Goal: Use online tool/utility: Utilize a website feature to perform a specific function

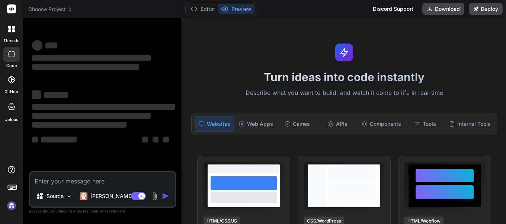
scroll to position [17, 0]
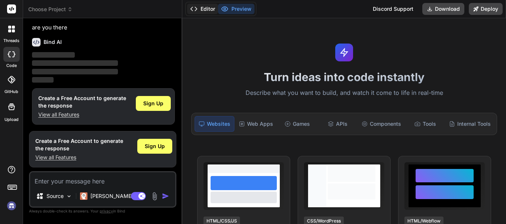
click at [206, 10] on button "Editor" at bounding box center [202, 9] width 31 height 10
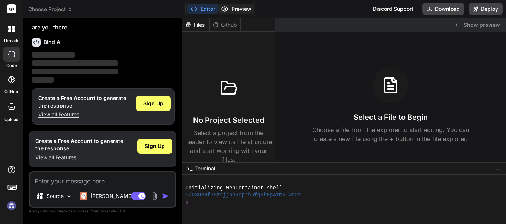
click at [238, 7] on button "Preview" at bounding box center [236, 9] width 36 height 10
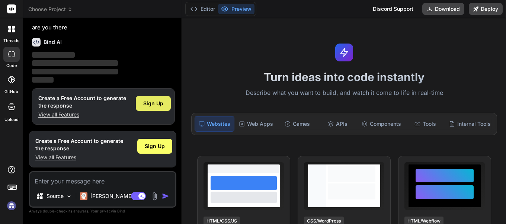
click at [157, 100] on span "Sign Up" at bounding box center [153, 103] width 20 height 7
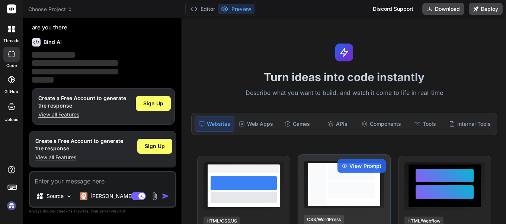
scroll to position [0, 0]
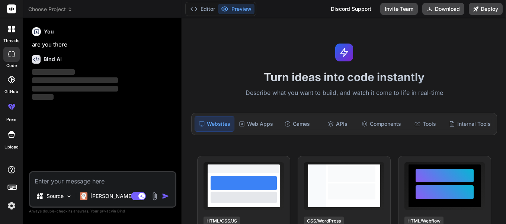
click at [70, 181] on textarea at bounding box center [102, 178] width 145 height 13
click at [117, 196] on p "Claude 4 S.." at bounding box center [117, 195] width 55 height 7
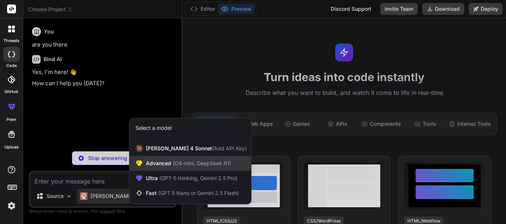
click at [166, 165] on span "Advanced (O4-mini, DeepSeek R1)" at bounding box center [188, 163] width 85 height 7
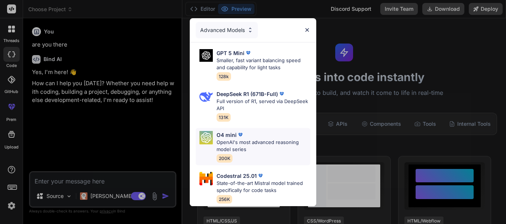
click at [254, 139] on p "OpenAI's most advanced reasoning model series" at bounding box center [263, 146] width 94 height 15
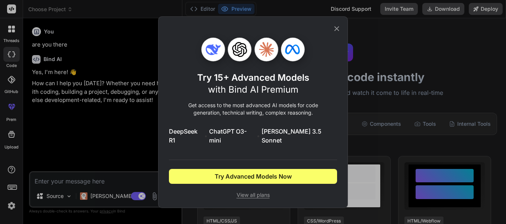
click at [335, 33] on icon at bounding box center [336, 29] width 8 height 8
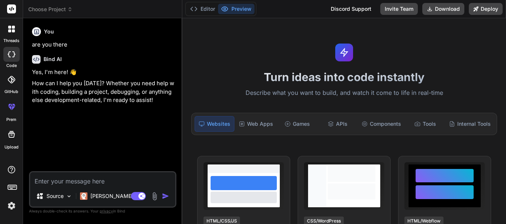
click at [72, 180] on textarea at bounding box center [102, 178] width 145 height 13
click at [69, 196] on img at bounding box center [69, 196] width 6 height 6
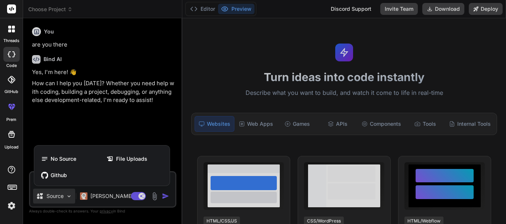
click at [83, 135] on div at bounding box center [253, 112] width 506 height 224
type textarea "x"
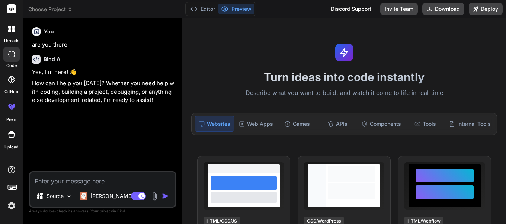
drag, startPoint x: 61, startPoint y: 179, endPoint x: 66, endPoint y: 181, distance: 5.7
click at [61, 179] on textarea at bounding box center [102, 178] width 145 height 13
type textarea "non"
type textarea "x"
type textarea "none"
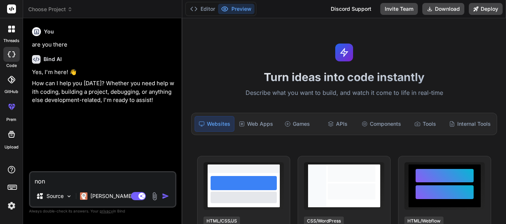
type textarea "x"
type textarea "nonec"
type textarea "x"
type textarea "none"
type textarea "x"
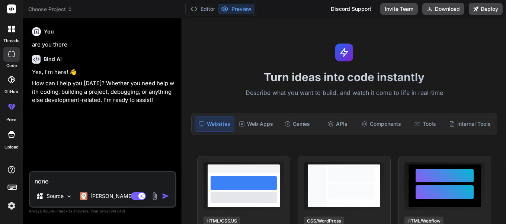
type textarea "non"
type textarea "x"
type textarea "no"
type textarea "x"
type textarea "n"
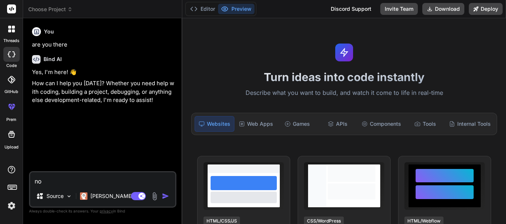
type textarea "x"
type textarea "c"
type textarea "x"
type textarea "co"
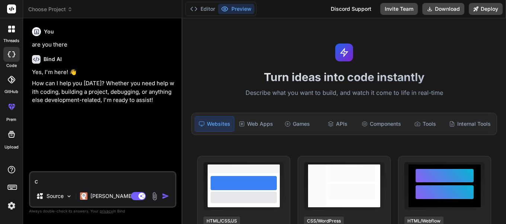
type textarea "x"
type textarea "con"
type textarea "x"
type textarea "conn"
type textarea "x"
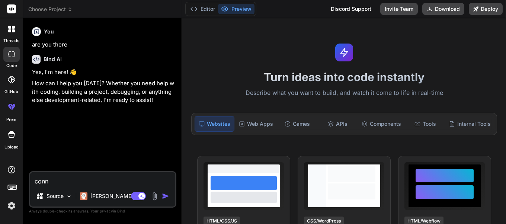
type textarea "conne"
type textarea "x"
type textarea "connec"
type textarea "x"
type textarea "connect"
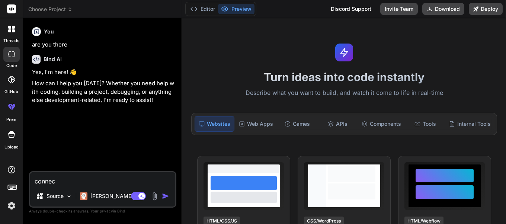
type textarea "x"
type textarea "connect"
type textarea "x"
type textarea "connect"
type textarea "x"
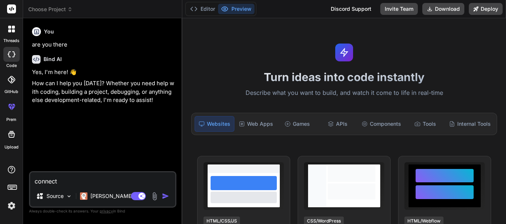
type textarea "connec"
type textarea "x"
type textarea "conne"
type textarea "x"
type textarea "conn"
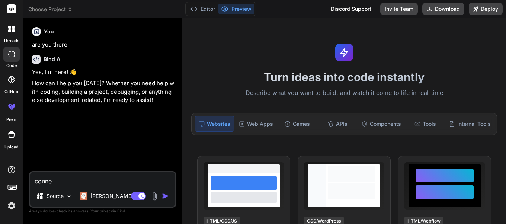
type textarea "x"
type textarea "con"
type textarea "x"
type textarea "co"
type textarea "x"
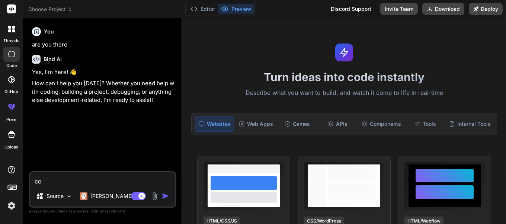
type textarea "c"
type textarea "x"
type textarea "a"
type textarea "x"
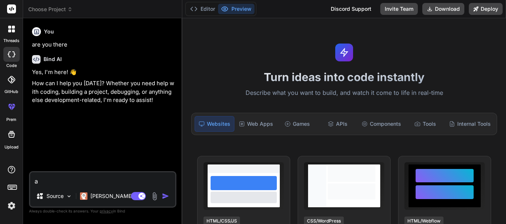
type textarea "ab"
type textarea "x"
type textarea "abo"
type textarea "x"
type textarea "abou"
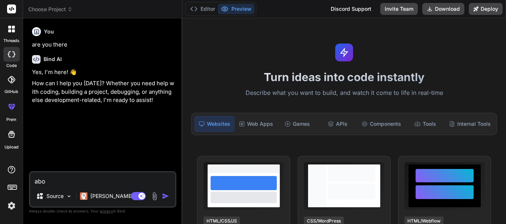
type textarea "x"
type textarea "about"
type textarea "x"
type textarea "about"
type textarea "x"
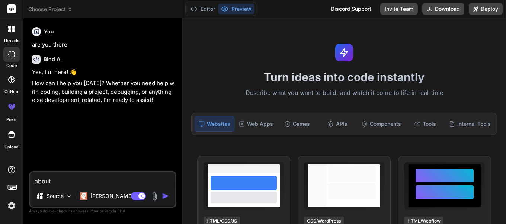
type textarea "about n"
type textarea "x"
type textarea "about n8"
type textarea "x"
type textarea "about n8n"
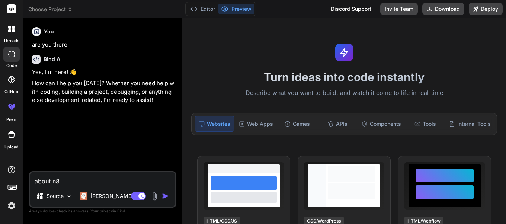
type textarea "x"
type textarea "about n8n"
type textarea "x"
type textarea "about n8n f"
type textarea "x"
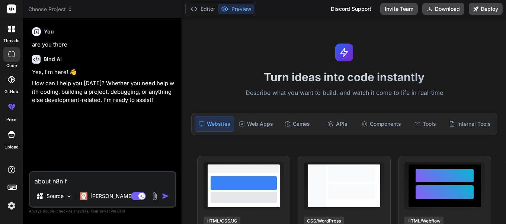
type textarea "about n8n fr"
type textarea "x"
type textarea "about n8n fra"
type textarea "x"
type textarea "about n8n fram"
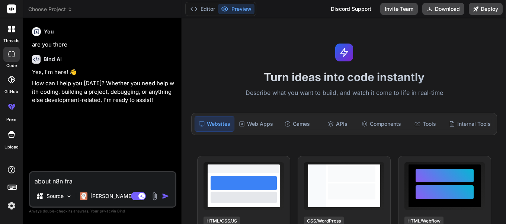
type textarea "x"
type textarea "about n8n frame"
type textarea "x"
type textarea "about n8n frameow"
type textarea "x"
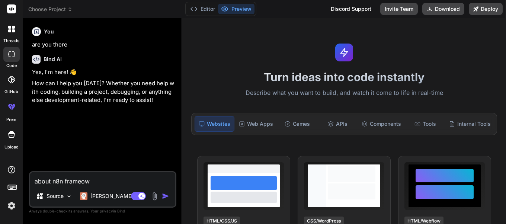
type textarea "about n8n frameo"
type textarea "x"
type textarea "about n8n frame"
type textarea "x"
type textarea "about n8n framew"
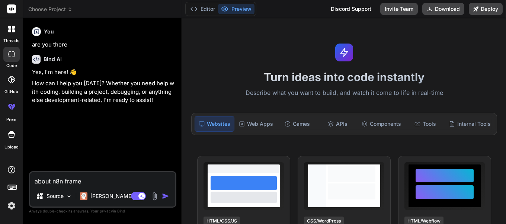
type textarea "x"
type textarea "about n8n framewr"
type textarea "x"
type textarea "about n8n framew"
type textarea "x"
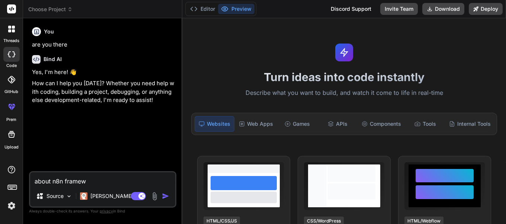
type textarea "about n8n framewo"
type textarea "x"
type textarea "about n8n framewor"
type textarea "x"
type textarea "about n8n framework"
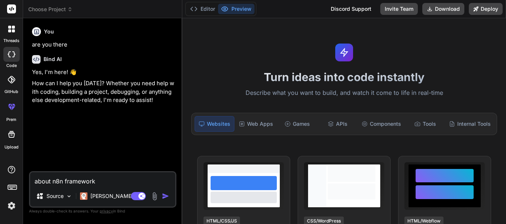
type textarea "x"
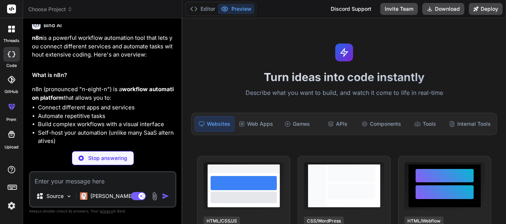
scroll to position [123, 0]
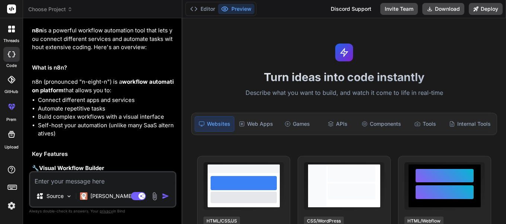
type textarea "x"
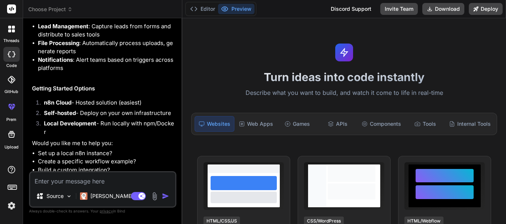
scroll to position [463, 0]
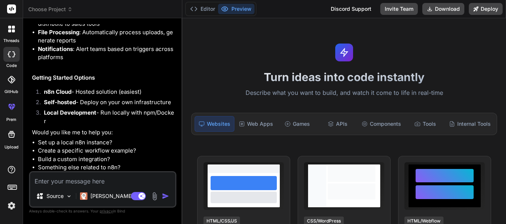
click at [64, 175] on textarea at bounding box center [102, 178] width 145 height 13
type textarea "i"
type textarea "x"
type textarea "i w"
type textarea "x"
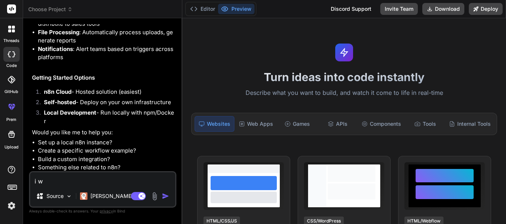
type textarea "i wa"
type textarea "x"
type textarea "i was"
type textarea "x"
type textarea "i was"
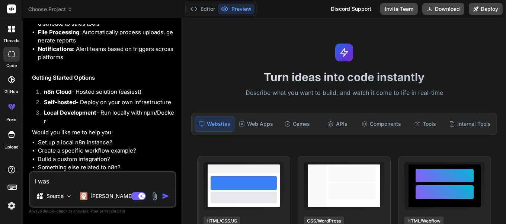
type textarea "x"
type textarea "i was t"
type textarea "x"
type textarea "i was tr"
type textarea "x"
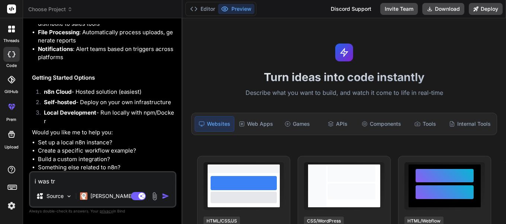
type textarea "i was try"
type textarea "x"
type textarea "i was tryi"
type textarea "x"
type textarea "i was tryin"
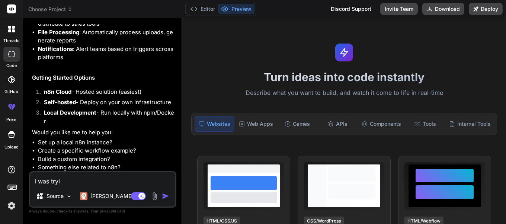
type textarea "x"
type textarea "i was trying"
type textarea "x"
type textarea "i was trying"
type textarea "x"
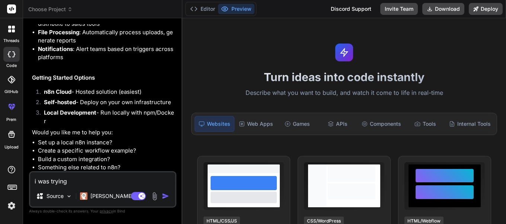
type textarea "i was trying t"
type textarea "x"
type textarea "i was trying to"
type textarea "x"
type textarea "i was trying to"
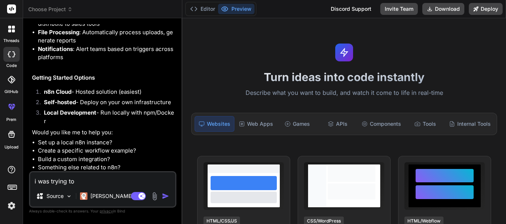
type textarea "x"
type textarea "i was trying to b"
type textarea "x"
type textarea "i was trying to bu"
type textarea "x"
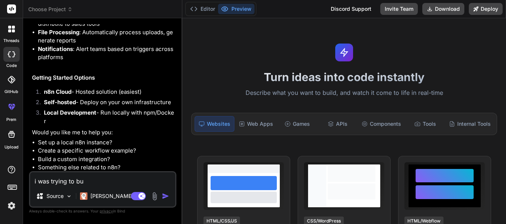
type textarea "i was trying to bui"
type textarea "x"
type textarea "i was trying to buil"
type textarea "x"
type textarea "i was trying to build"
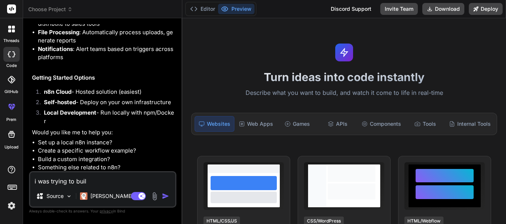
type textarea "x"
type textarea "i was trying to build"
type textarea "x"
type textarea "i was trying to build a"
type textarea "x"
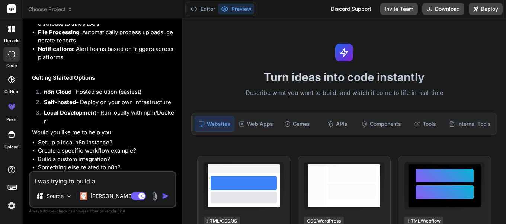
type textarea "i was trying to build a"
type textarea "x"
type textarea "i was trying to build a w"
type textarea "x"
type textarea "i was trying to build a wo"
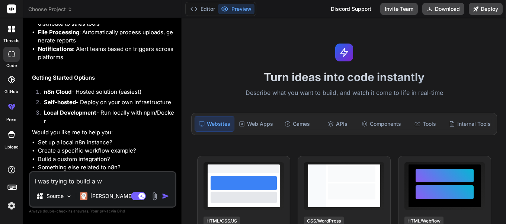
type textarea "x"
type textarea "i was trying to build a wor"
type textarea "x"
type textarea "i was trying to build a work"
type textarea "x"
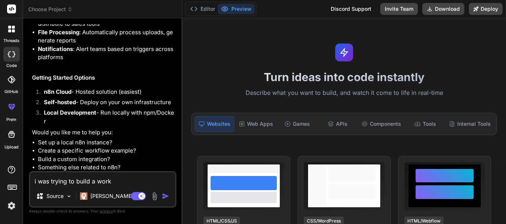
type textarea "i was trying to build a workf"
type textarea "x"
type textarea "i was trying to build a workfl"
type textarea "x"
type textarea "i was trying to build a workflo"
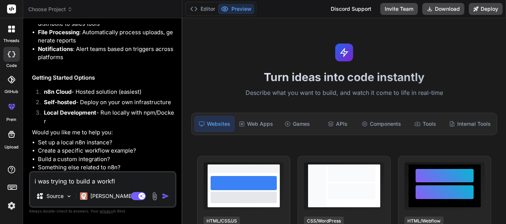
type textarea "x"
type textarea "i was trying to build a workflow"
type textarea "x"
type textarea "i was trying to build a workflow"
type textarea "x"
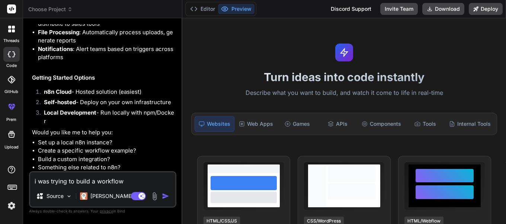
type textarea "i was trying to build a workflow t"
type textarea "x"
type textarea "i was trying to build a workflow to"
type textarea "x"
type textarea "i was trying to build a workflow to"
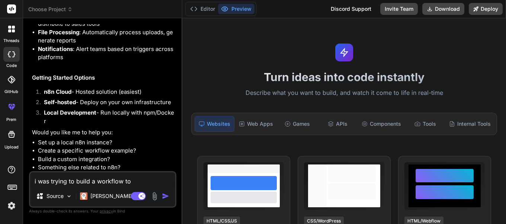
type textarea "x"
type textarea "i was trying to build a workflow to f"
type textarea "x"
type textarea "i was trying to build a workflow to fe"
type textarea "x"
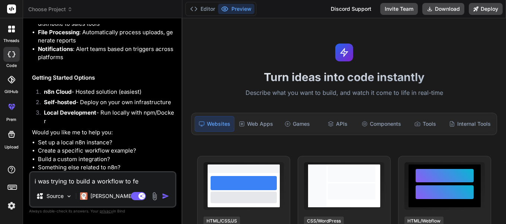
type textarea "i was trying to build a workflow to fet"
type textarea "x"
type textarea "i was trying to build a workflow to fetc"
type textarea "x"
type textarea "i was trying to build a workflow to fetch"
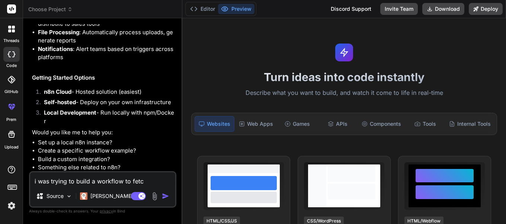
type textarea "x"
type textarea "i was trying to build a workflow to fetch"
type textarea "x"
type textarea "i was trying to build a workflow to fetch ti"
type textarea "x"
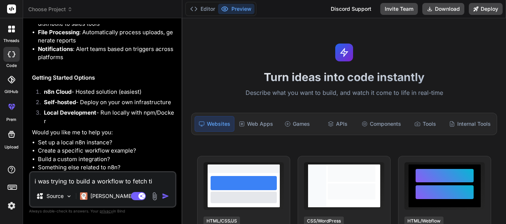
type textarea "i was trying to build a workflow to fetch tic"
type textarea "x"
type textarea "i was trying to build a workflow to fetch tick"
type textarea "x"
type textarea "i was trying to build a workflow to fetch ticke"
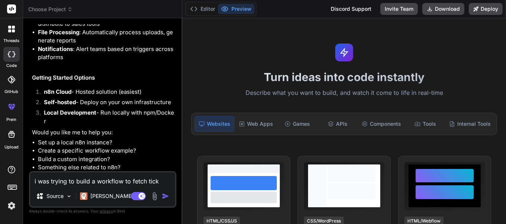
type textarea "x"
type textarea "i was trying to build a workflow to fetch ticket"
type textarea "x"
type textarea "i was trying to build a workflow to fetch tickets"
type textarea "x"
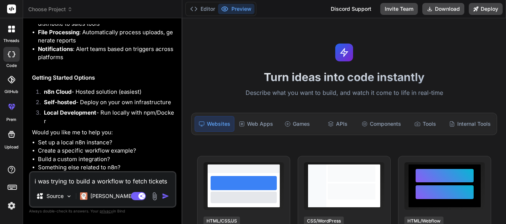
type textarea "i was trying to build a workflow to fetch tickets"
type textarea "x"
type textarea "i was trying to build a workflow to fetch tickets f"
type textarea "x"
type textarea "i was trying to build a workflow to fetch tickets fr"
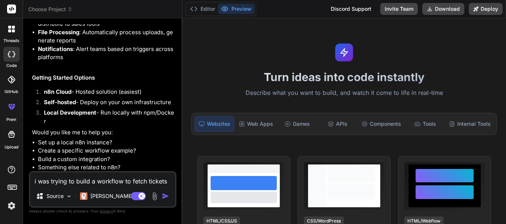
type textarea "x"
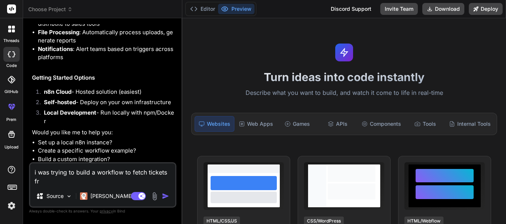
type textarea "i was trying to build a workflow to fetch tickets fro"
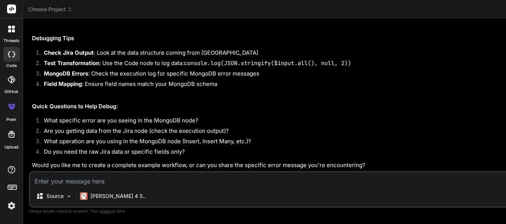
scroll to position [0, 0]
click at [70, 197] on img at bounding box center [69, 196] width 6 height 6
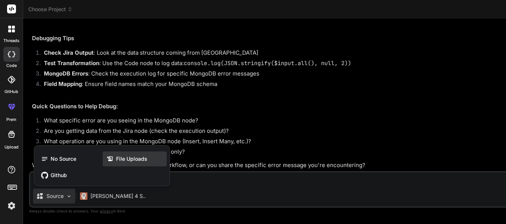
click at [128, 158] on span "File Uploads" at bounding box center [131, 158] width 31 height 7
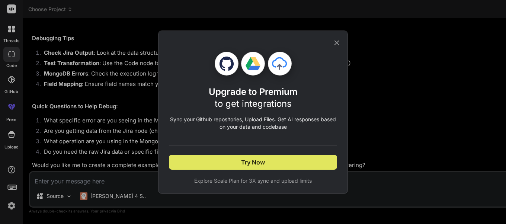
click at [239, 160] on button "Try Now" at bounding box center [253, 162] width 168 height 15
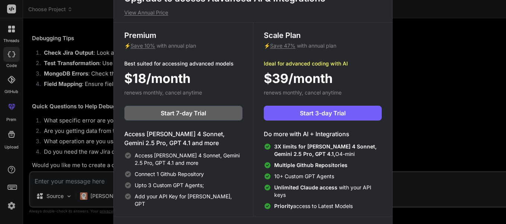
click at [79, 17] on div "Upgrade to access Advanced AI & Integrations View Annual Price Premium ⚡ Save 1…" at bounding box center [253, 112] width 506 height 224
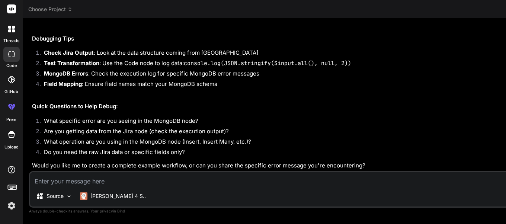
scroll to position [1218, 0]
drag, startPoint x: 182, startPoint y: 42, endPoint x: 372, endPoint y: 47, distance: 190.1
click at [111, 199] on p "Claude 4 S.." at bounding box center [117, 195] width 55 height 7
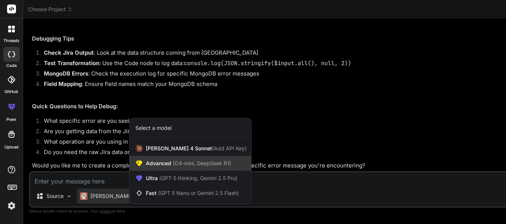
click at [177, 165] on span "(O4-mini, DeepSeek R1)" at bounding box center [201, 163] width 60 height 6
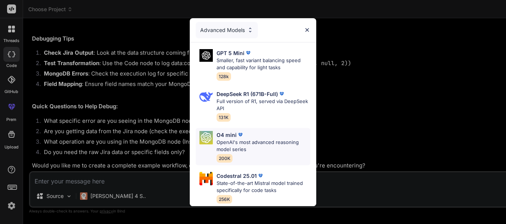
click at [250, 142] on p "OpenAI's most advanced reasoning model series" at bounding box center [263, 146] width 94 height 15
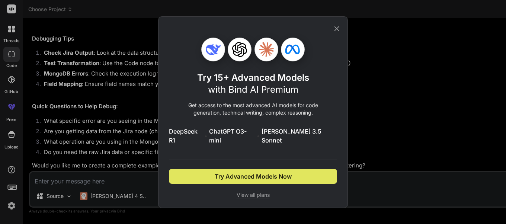
click at [248, 172] on span "Try Advanced Models Now" at bounding box center [253, 176] width 77 height 9
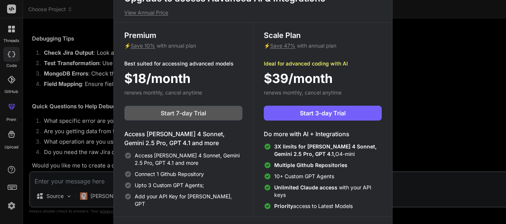
click at [169, 116] on span "Start 7-day Trial" at bounding box center [183, 113] width 45 height 9
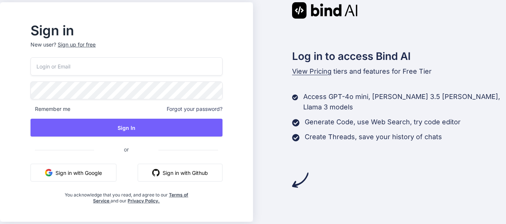
click at [96, 171] on button "Sign in with Google" at bounding box center [73, 173] width 86 height 18
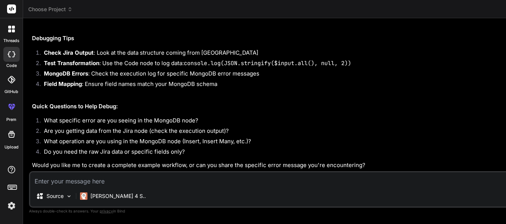
scroll to position [1428, 0]
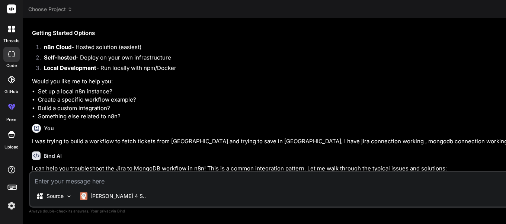
scroll to position [382, 0]
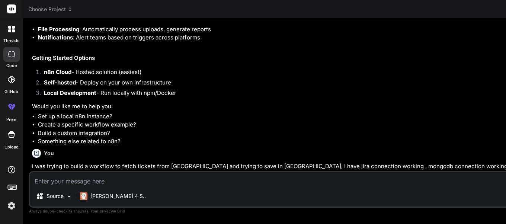
type textarea "x"
drag, startPoint x: 182, startPoint y: 128, endPoint x: 345, endPoint y: 124, distance: 162.9
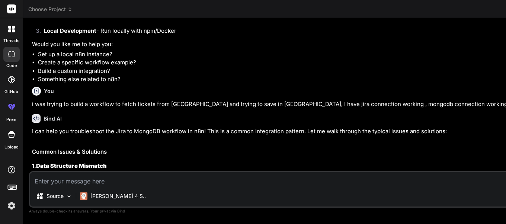
scroll to position [457, 0]
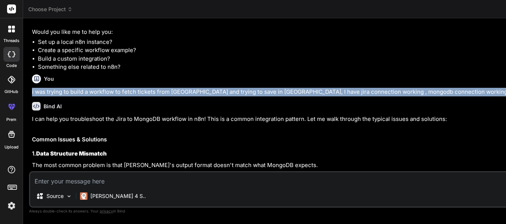
drag, startPoint x: 32, startPoint y: 108, endPoint x: 293, endPoint y: 116, distance: 260.8
copy p "i was trying to build a workflow to fetch tickets from Jira and trying to save …"
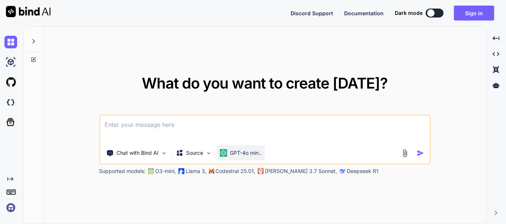
click at [220, 154] on img at bounding box center [222, 152] width 7 height 7
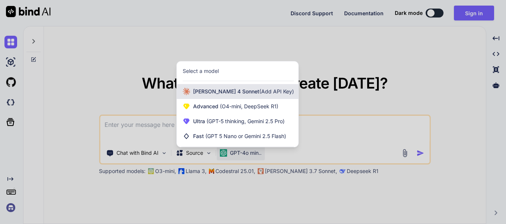
click at [260, 94] on span "(Add API Key)" at bounding box center [276, 91] width 35 height 6
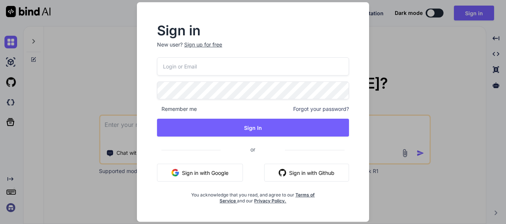
click at [377, 132] on div "Sign in New user? Sign up for free Remember me Forgot your password? Sign In or…" at bounding box center [252, 112] width 253 height 220
click at [387, 218] on div "Sign in New user? Sign up for free Remember me Forgot your password? Sign In or…" at bounding box center [253, 112] width 506 height 224
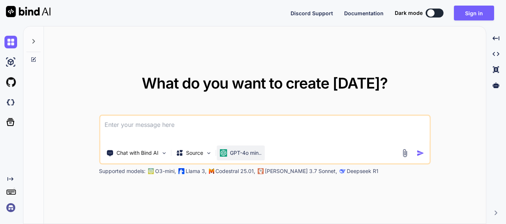
click at [231, 155] on p "GPT-4o min.." at bounding box center [246, 152] width 32 height 7
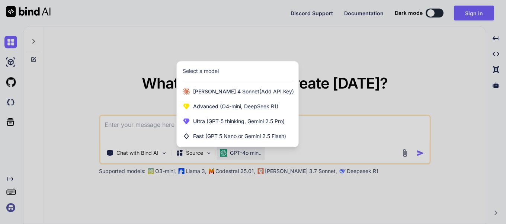
click at [336, 142] on div at bounding box center [253, 112] width 506 height 224
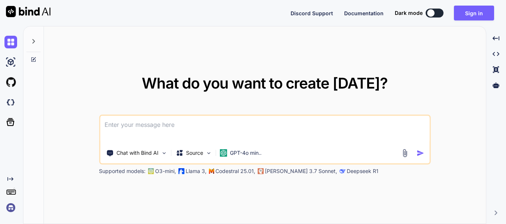
click at [143, 123] on textarea at bounding box center [264, 130] width 329 height 28
click at [203, 152] on p "Source" at bounding box center [194, 152] width 17 height 7
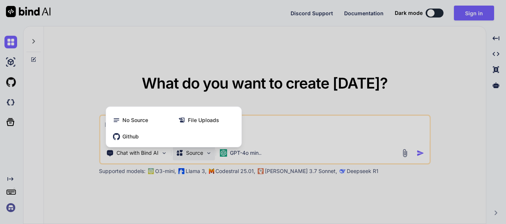
click at [292, 136] on div at bounding box center [253, 112] width 506 height 224
type textarea "x"
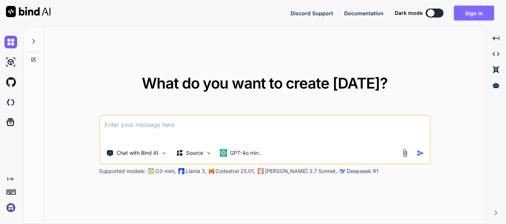
click at [474, 12] on button "Sign in" at bounding box center [474, 13] width 40 height 15
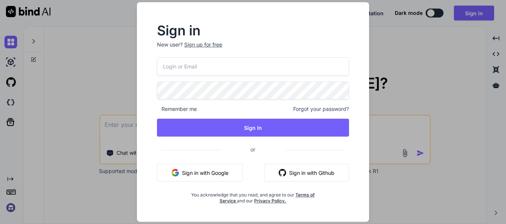
click at [213, 175] on button "Sign in with Google" at bounding box center [200, 173] width 86 height 18
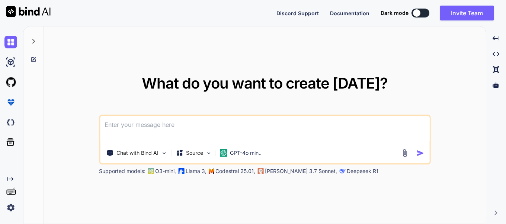
click at [450, 60] on div "What do you want to create today? Chat with Bind AI Source GPT-4o min.. Support…" at bounding box center [265, 125] width 442 height 198
click at [145, 125] on textarea at bounding box center [264, 130] width 329 height 28
click at [408, 151] on img at bounding box center [404, 153] width 9 height 9
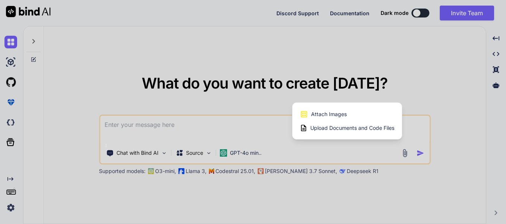
click at [334, 128] on span "Upload Documents and Code Files" at bounding box center [352, 127] width 84 height 7
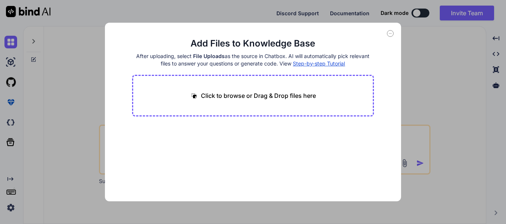
click at [250, 96] on p "Click to browse or Drag & Drop files here" at bounding box center [258, 95] width 115 height 9
type input "C:\fakepath\3_format_data.js"
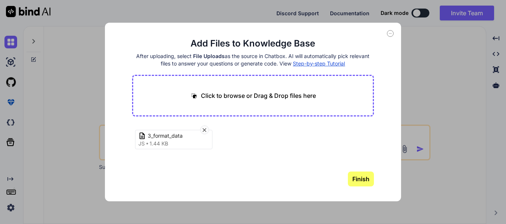
click at [365, 178] on button "Finish" at bounding box center [361, 178] width 26 height 15
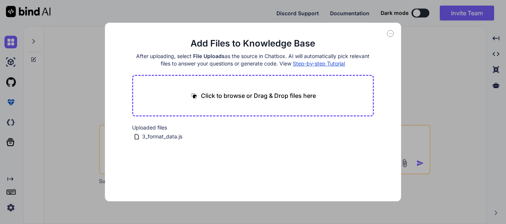
click at [419, 88] on div "Add Files to Knowledge Base After uploading, select File Uploads as the source …" at bounding box center [253, 112] width 506 height 224
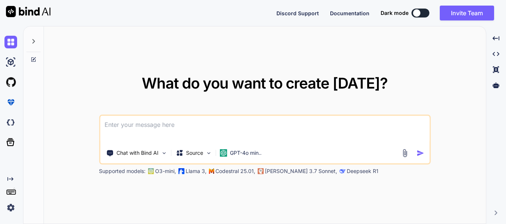
click at [401, 152] on img at bounding box center [404, 153] width 9 height 9
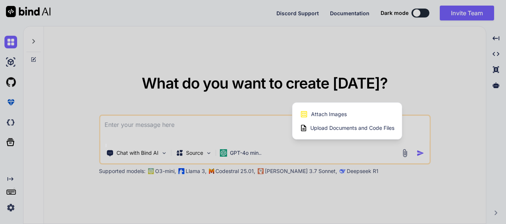
click at [340, 129] on span "Upload Documents and Code Files" at bounding box center [352, 127] width 84 height 7
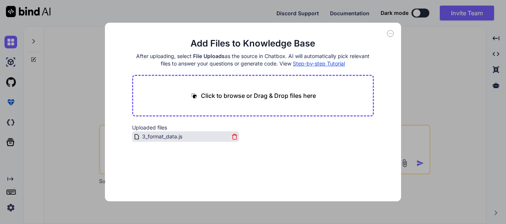
click at [153, 133] on span "3_format_data.js" at bounding box center [162, 136] width 42 height 9
click at [458, 123] on div "Add Files to Knowledge Base After uploading, select File Uploads as the source …" at bounding box center [253, 112] width 506 height 224
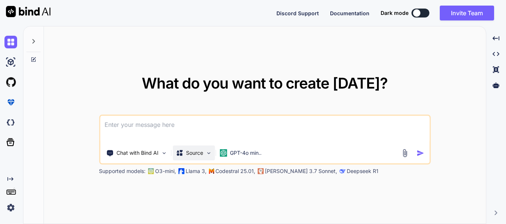
click at [209, 153] on img at bounding box center [208, 153] width 6 height 6
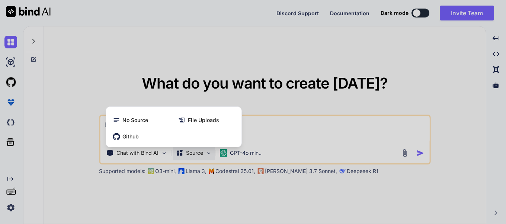
click at [286, 132] on div at bounding box center [253, 112] width 506 height 224
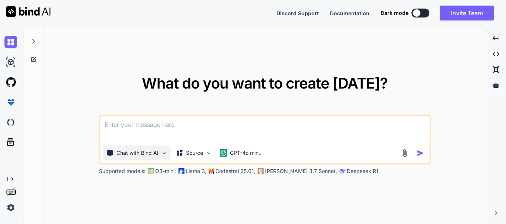
click at [165, 152] on img at bounding box center [164, 153] width 6 height 6
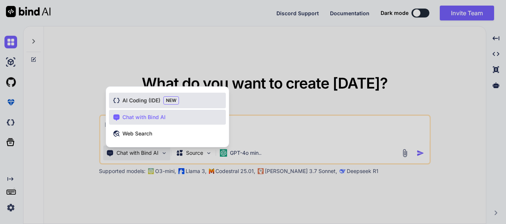
click at [143, 100] on span "AI Coding (IDE)" at bounding box center [141, 100] width 38 height 7
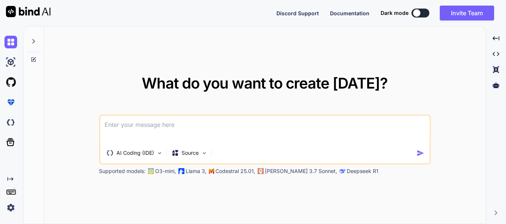
click at [135, 132] on textarea at bounding box center [264, 130] width 329 height 28
paste textarea "i was trying to build a workflow to fetch tickets from Jira and trying to save …"
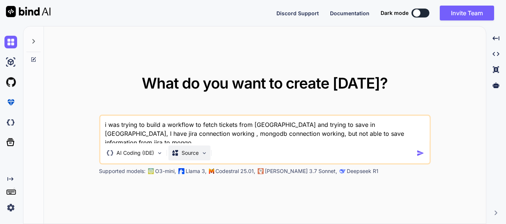
type textarea "i was trying to build a workflow to fetch tickets from Jira and trying to save …"
click at [203, 154] on img at bounding box center [204, 153] width 6 height 6
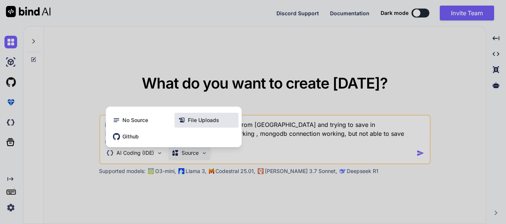
click at [203, 123] on div "File Uploads" at bounding box center [206, 120] width 64 height 15
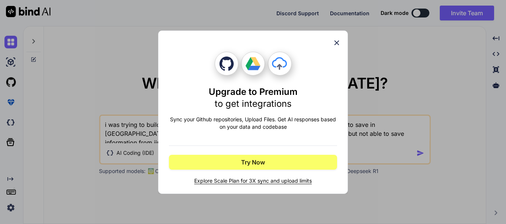
click at [338, 41] on icon at bounding box center [336, 42] width 5 height 5
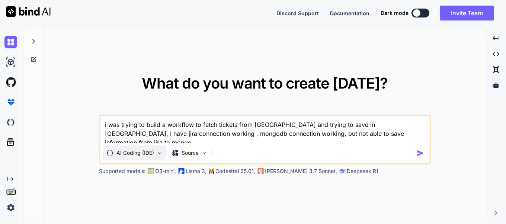
click at [162, 151] on img at bounding box center [159, 153] width 6 height 6
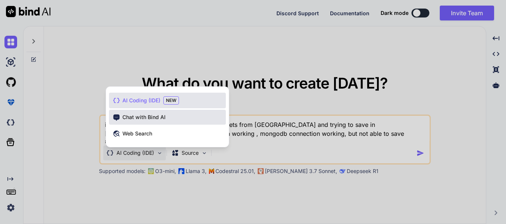
click at [146, 118] on span "Chat with Bind AI" at bounding box center [143, 116] width 43 height 7
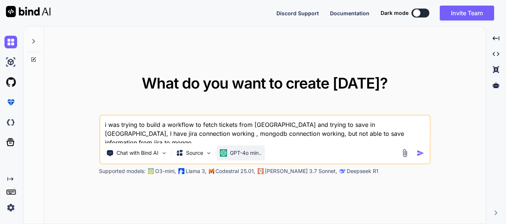
click at [236, 155] on p "GPT-4o min.." at bounding box center [246, 152] width 32 height 7
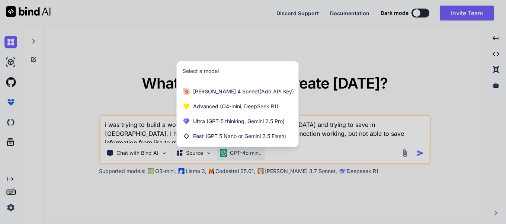
click at [309, 145] on div at bounding box center [253, 112] width 506 height 224
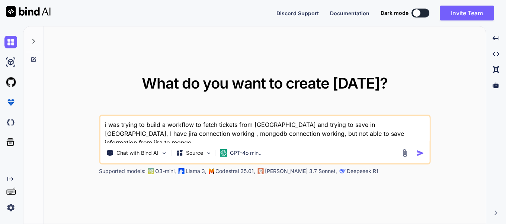
click at [301, 145] on div "Chat with Bind AI Source GPT-4o min.." at bounding box center [250, 152] width 300 height 15
click at [421, 152] on img "button" at bounding box center [420, 153] width 8 height 8
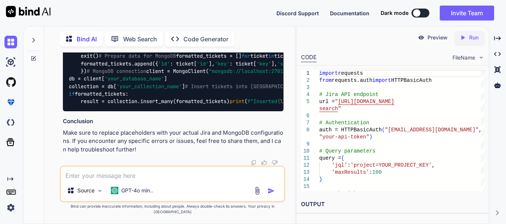
scroll to position [976, 0]
click at [206, 177] on textarea at bounding box center [172, 173] width 222 height 13
type textarea "i am using n8n workflow so no need node js or other"
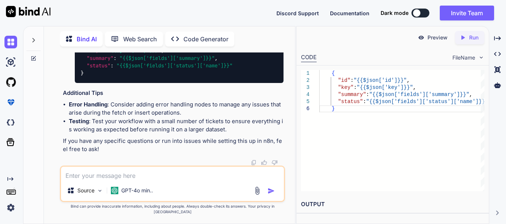
scroll to position [1464, 0]
